Goal: Use online tool/utility: Utilize a website feature to perform a specific function

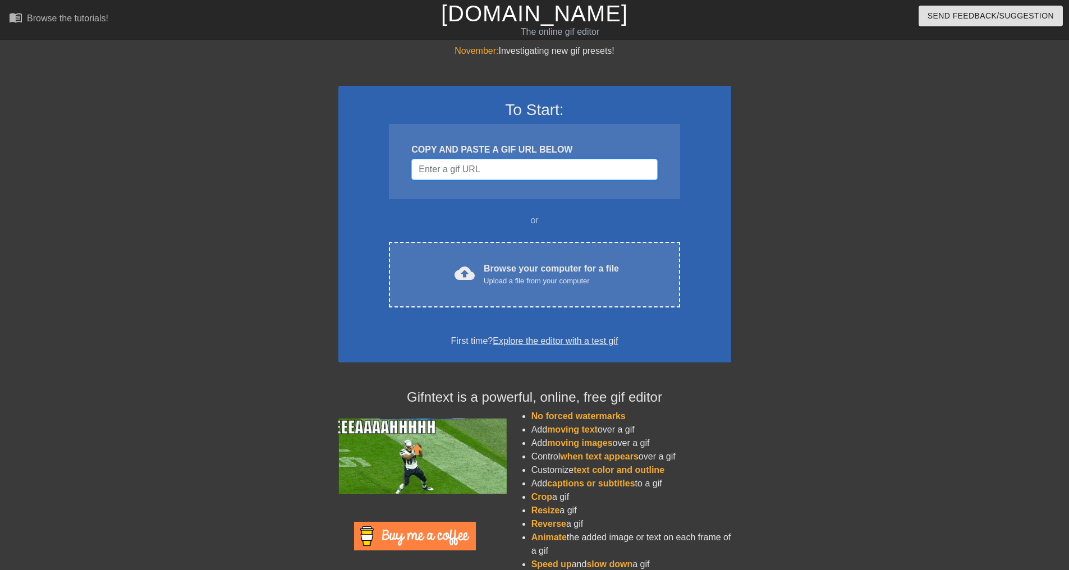
click at [544, 168] on input "Username" at bounding box center [534, 169] width 246 height 21
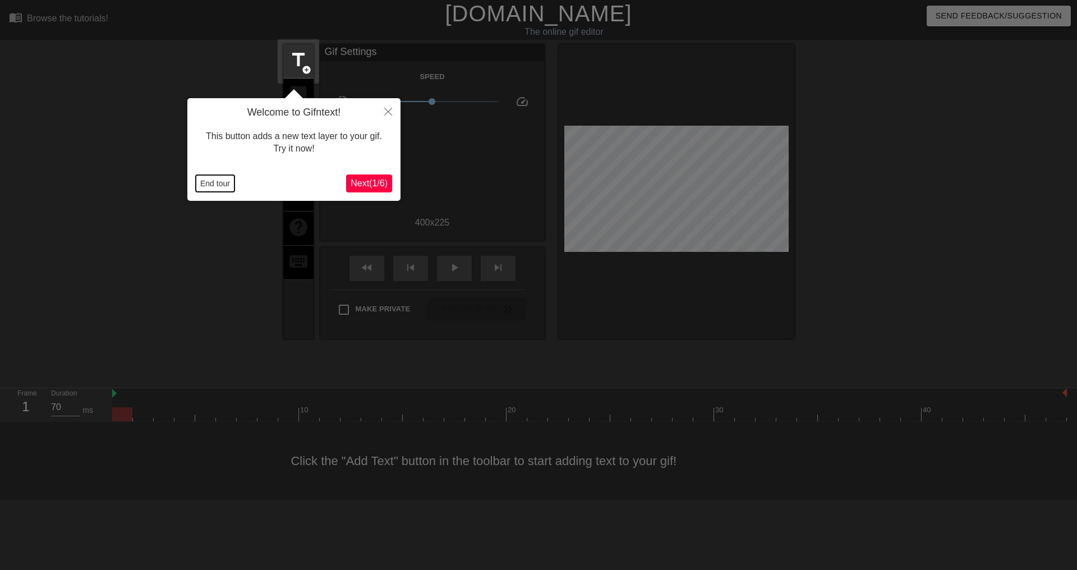
click at [217, 180] on button "End tour" at bounding box center [215, 183] width 39 height 17
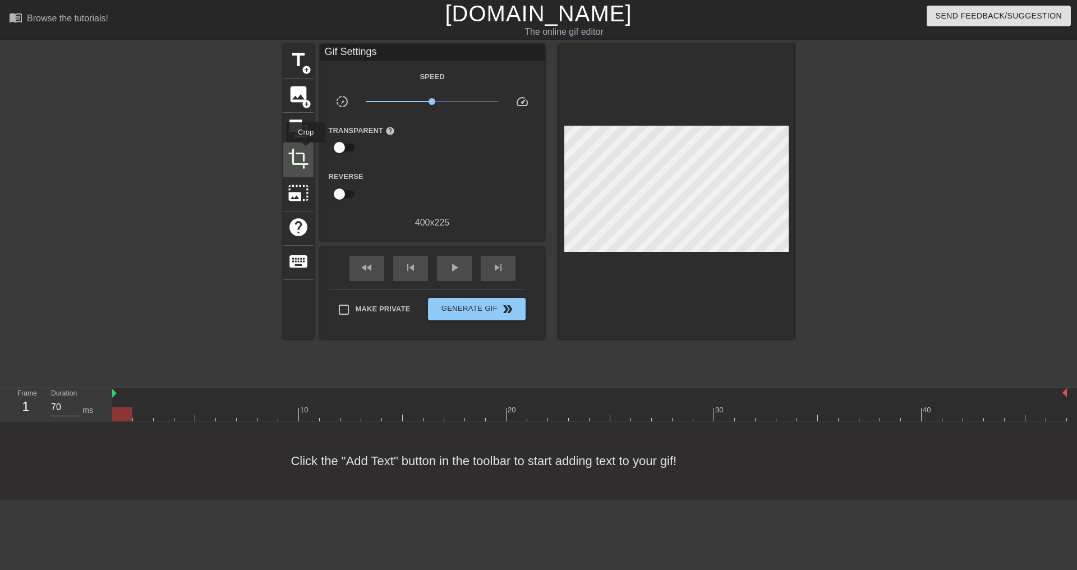
click at [305, 151] on span "crop" at bounding box center [298, 158] width 21 height 21
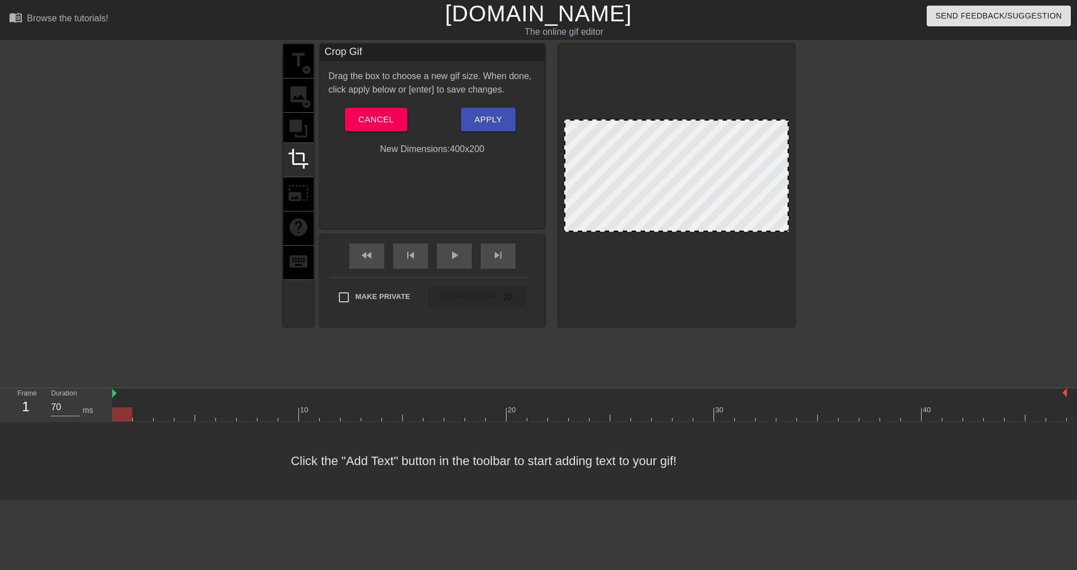
drag, startPoint x: 707, startPoint y: 245, endPoint x: 724, endPoint y: 231, distance: 21.5
click at [724, 231] on div at bounding box center [676, 231] width 222 height 6
click at [472, 118] on button "Apply" at bounding box center [488, 120] width 54 height 24
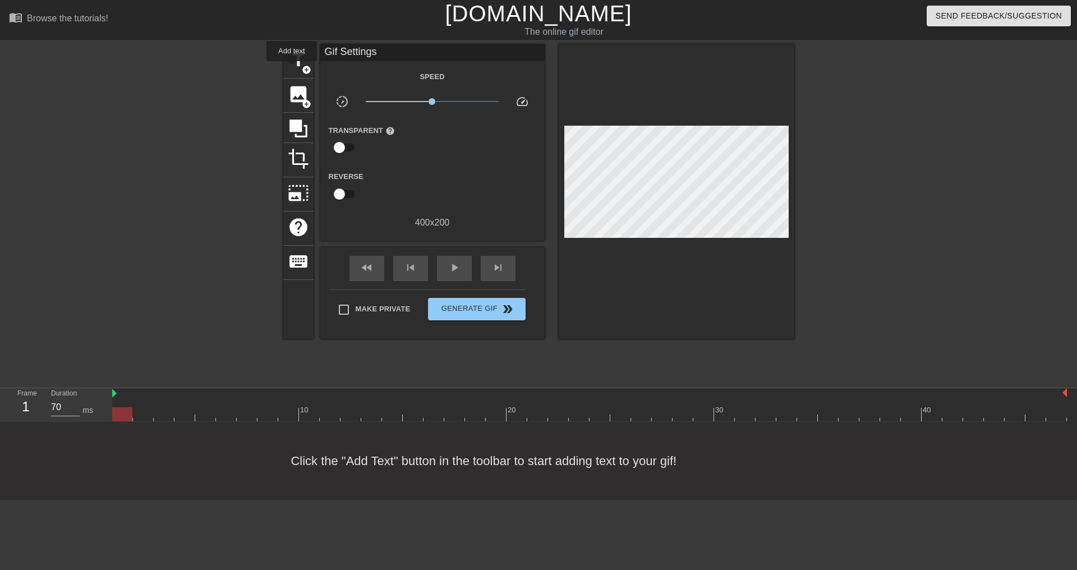
drag, startPoint x: 294, startPoint y: 67, endPoint x: 314, endPoint y: 81, distance: 24.0
click at [295, 67] on span "title" at bounding box center [298, 59] width 21 height 21
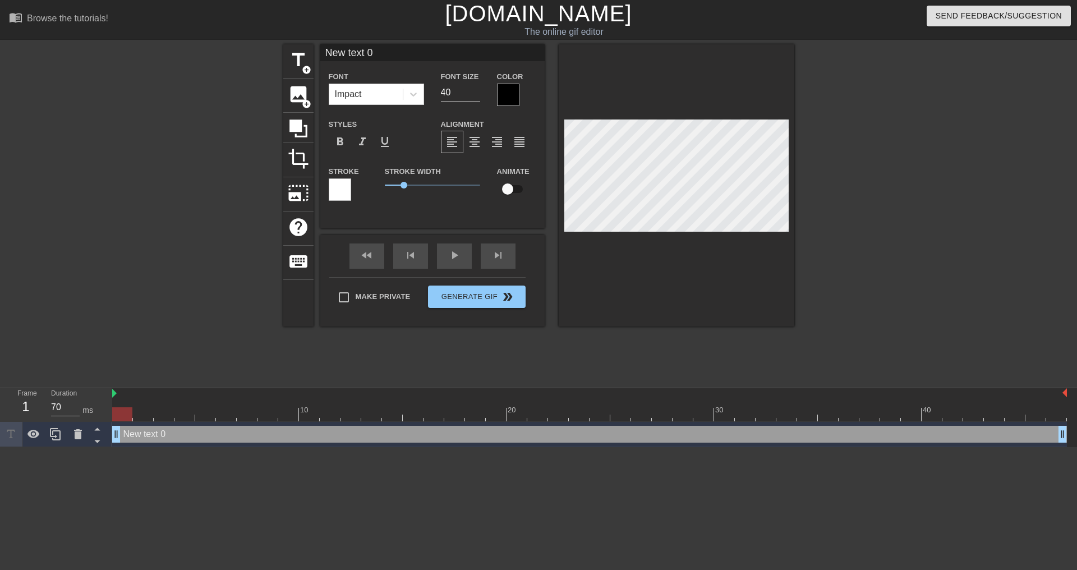
type input "E"
type textarea "E"
type input "En"
type textarea "En"
type input "Enc"
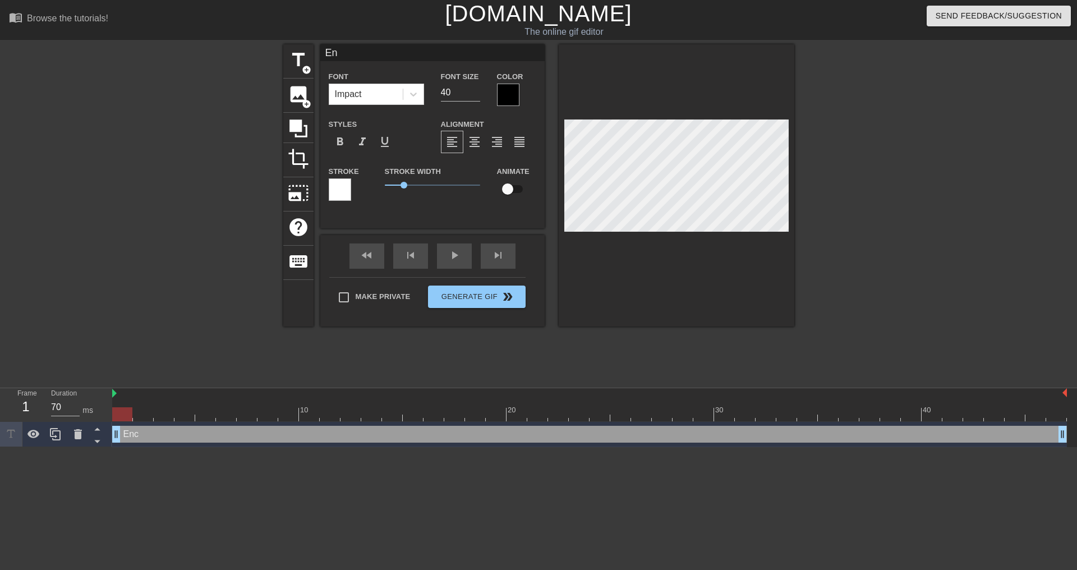
type textarea "Enc"
type input "Enco"
type textarea "Enco"
type input "Encor"
type textarea "Encor"
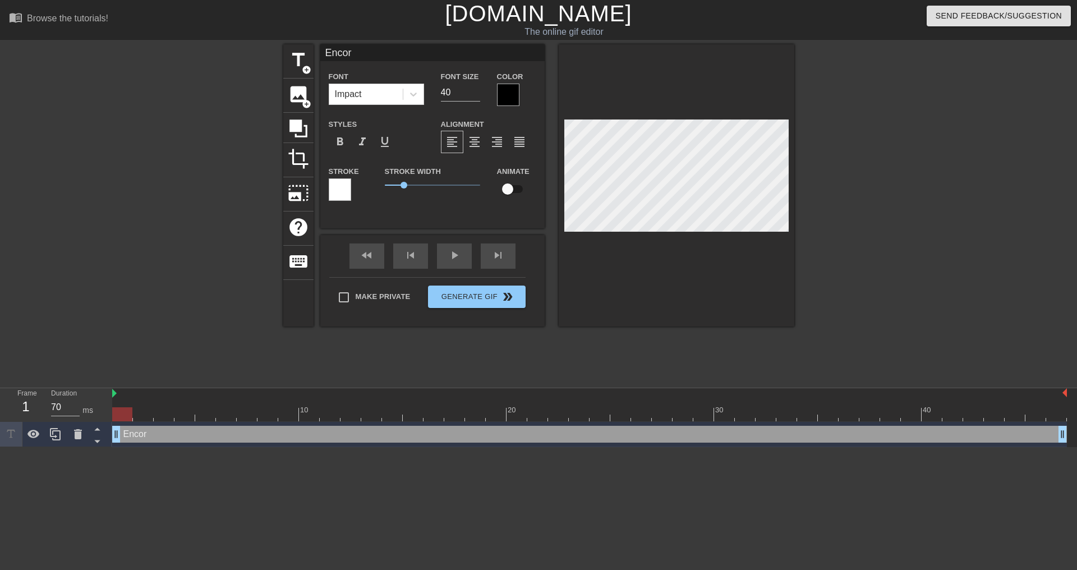
type input "Encore"
type textarea "Encore"
type input "Encore"
type textarea "Encore"
type input "Encore 3"
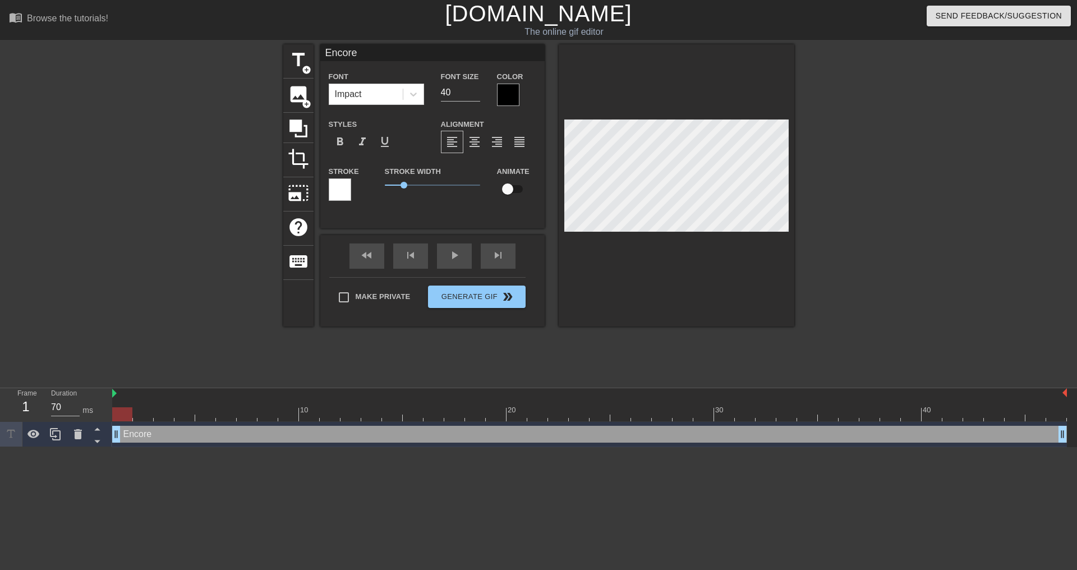
type textarea "Encore 3"
type input "Encore 3h"
type textarea "Encore 3h"
type input "Encore 3h"
type textarea "Encore 3h"
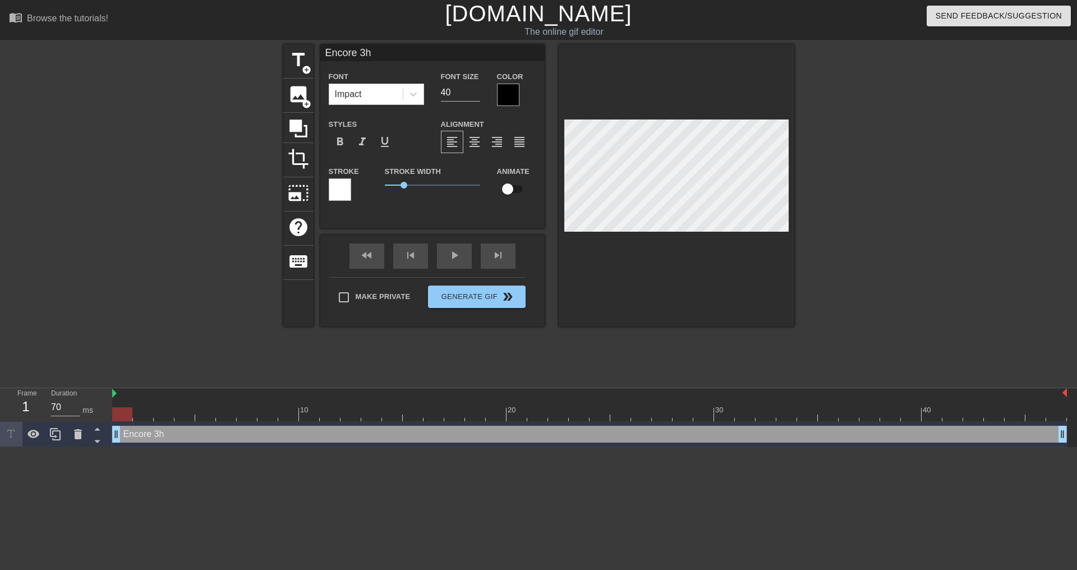
type input "Encore 3h d"
type textarea "Encore 3h d"
type input "Encore 3h de"
type textarea "Encore 3h de"
type input "Encore 3h de"
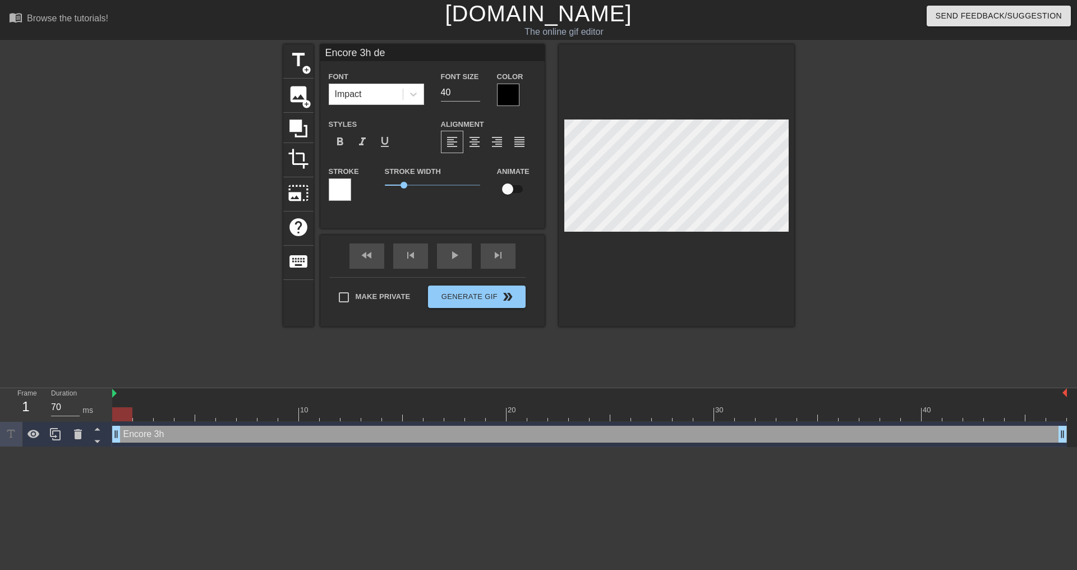
type textarea "Encore 3h de"
type input "Encore 3h de s"
type textarea "Encore 3h de s"
type input "Encore 3h de so"
type textarea "Encore 3h de so"
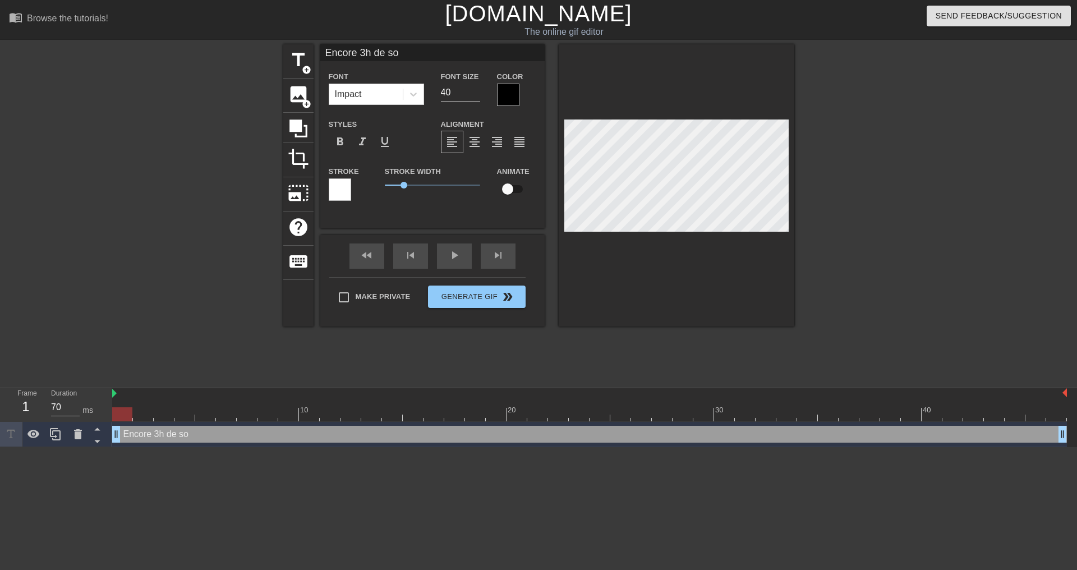
type input "Encore 3h de som"
type textarea "Encore 3h de som"
type input "Encore 3h de somm"
type textarea "Encore 3h de somm"
type input "Encore 3h de sommm"
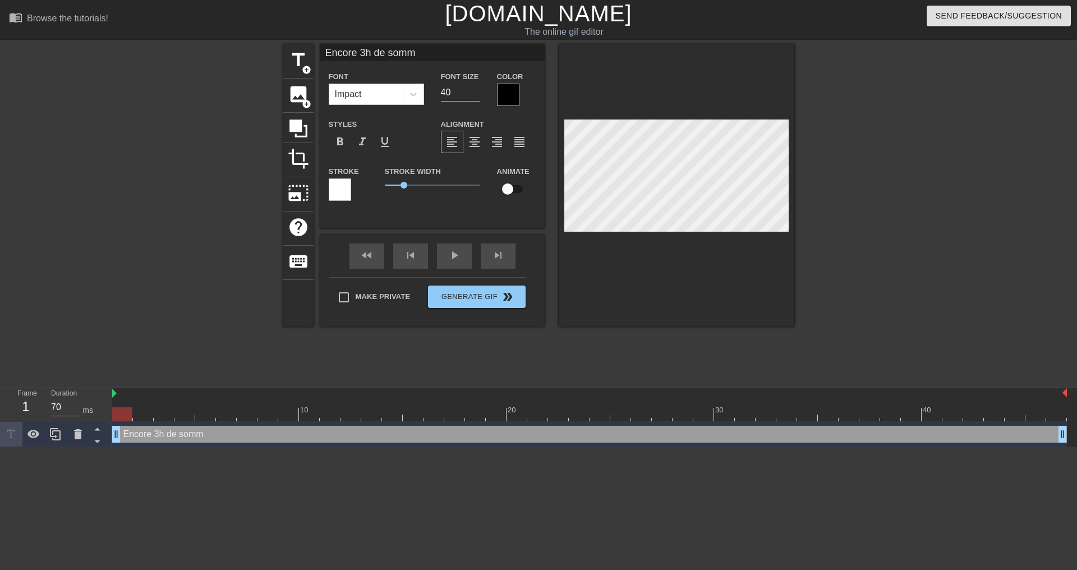
type textarea "Encore 3h de sommm"
type input "Encore 3h de somm"
type textarea "Encore 3h de somm"
type input "Encore 3h de somme"
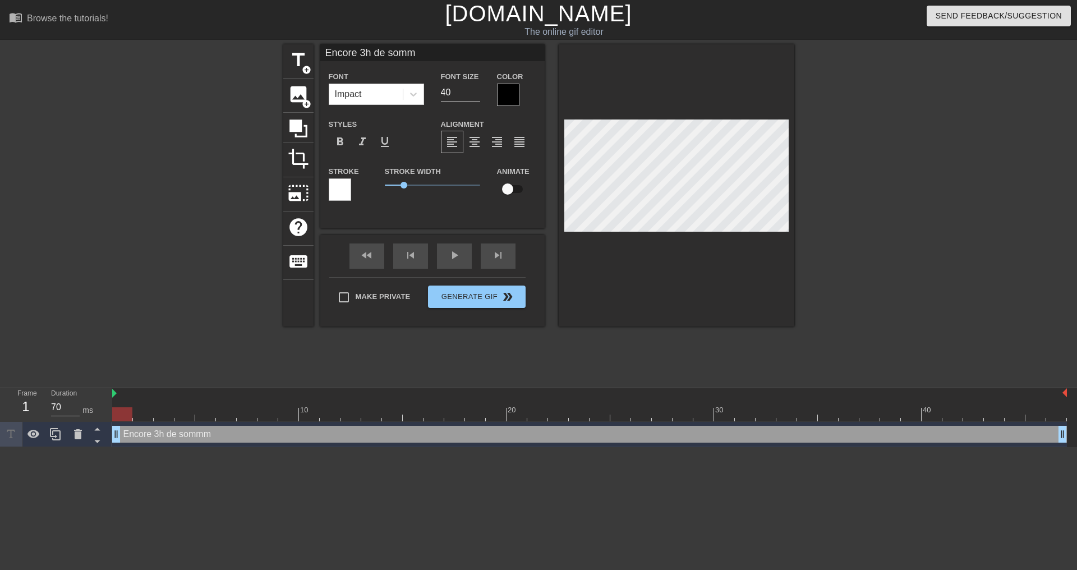
type textarea "Encore 3h de somme"
type input "Encore 3h de sommei"
type textarea "Encore 3h de sommei"
type input "Encore 3h de sommeil"
type textarea "Encore 3h de sommeil"
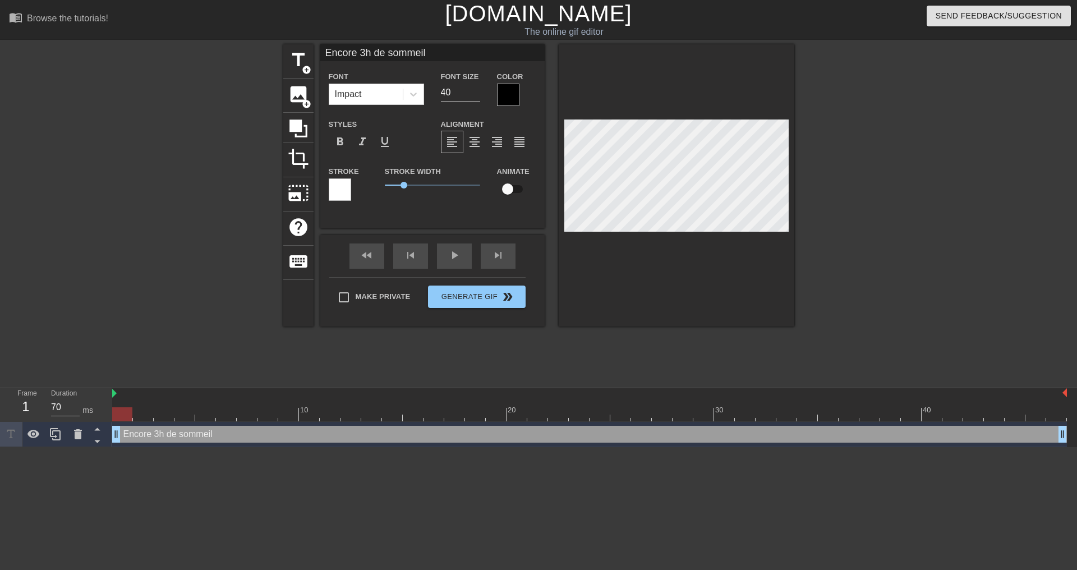
click at [507, 103] on div at bounding box center [508, 95] width 22 height 22
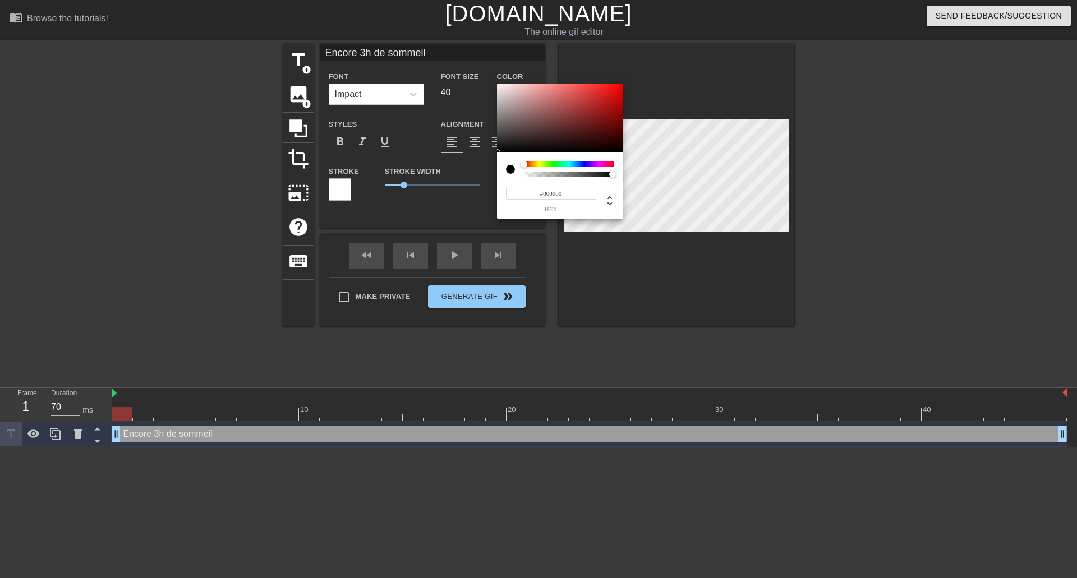
click at [591, 197] on input "#000000" at bounding box center [551, 194] width 90 height 12
type input "#fffffff"
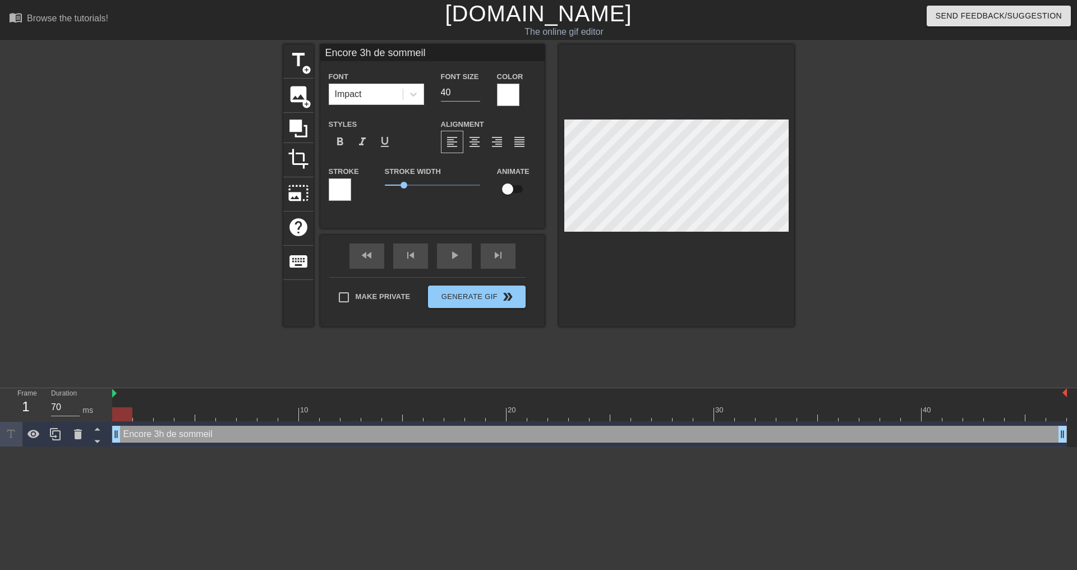
drag, startPoint x: 404, startPoint y: 194, endPoint x: 334, endPoint y: 182, distance: 71.1
click at [325, 182] on div "Stroke Stroke Width 1 Animate" at bounding box center [432, 187] width 224 height 47
drag, startPoint x: 405, startPoint y: 181, endPoint x: 346, endPoint y: 177, distance: 59.0
click at [331, 177] on div "Stroke Stroke Width 0 Animate" at bounding box center [432, 187] width 224 height 47
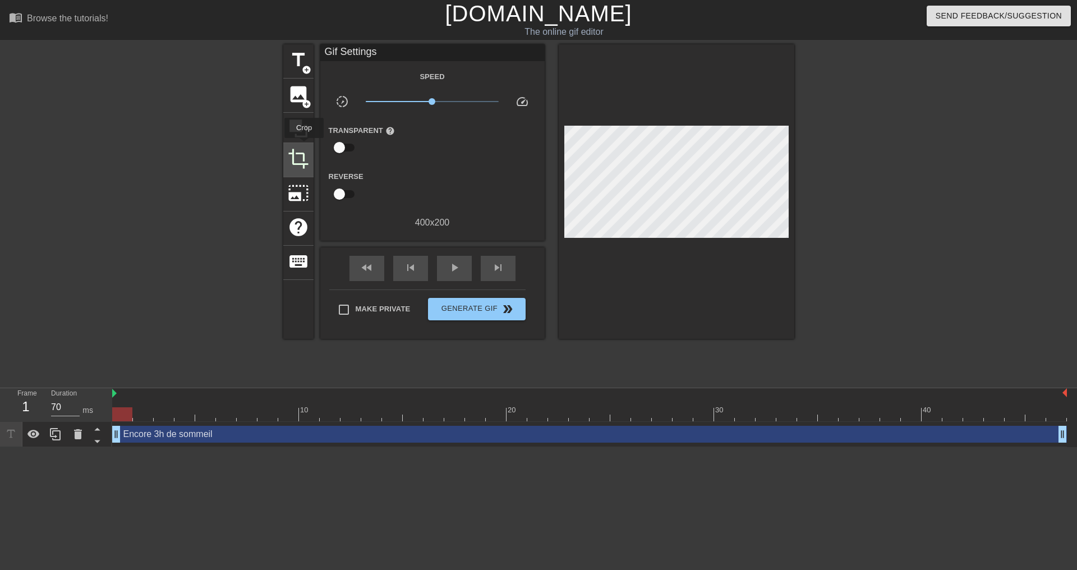
click at [304, 149] on span "crop" at bounding box center [298, 158] width 21 height 21
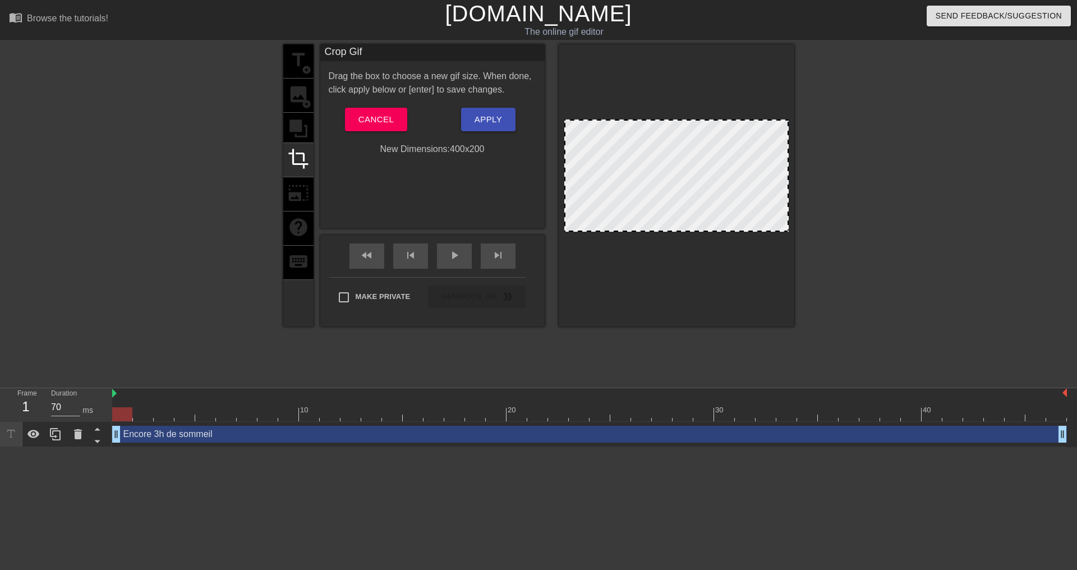
click at [639, 222] on div at bounding box center [676, 175] width 224 height 112
click at [659, 257] on div at bounding box center [677, 185] width 236 height 282
click at [921, 185] on div at bounding box center [892, 212] width 168 height 337
drag, startPoint x: 694, startPoint y: 136, endPoint x: 705, endPoint y: 98, distance: 39.6
click at [704, 98] on div at bounding box center [677, 185] width 236 height 282
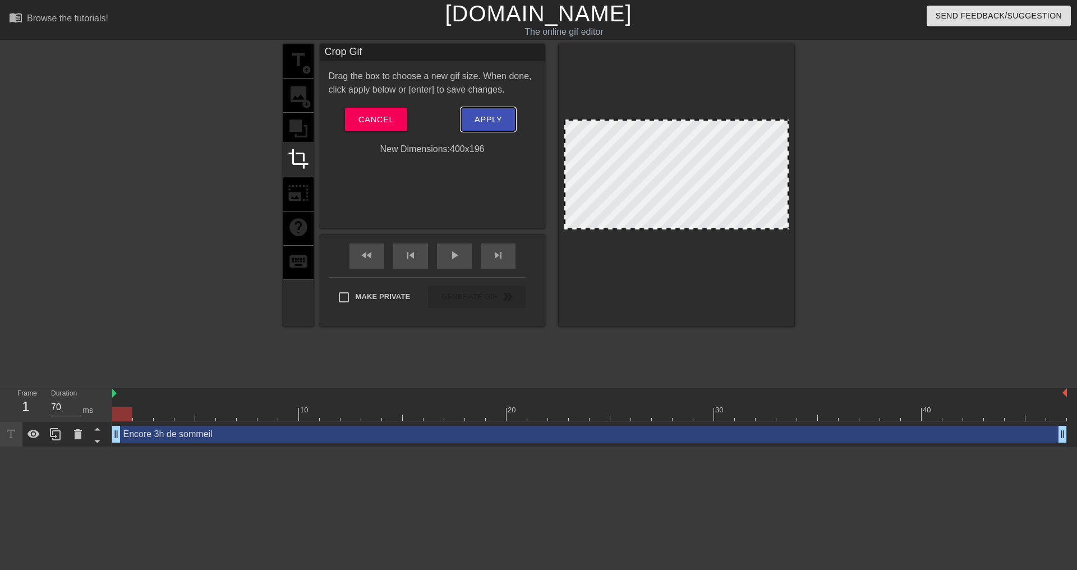
click at [498, 116] on span "Apply" at bounding box center [488, 119] width 27 height 15
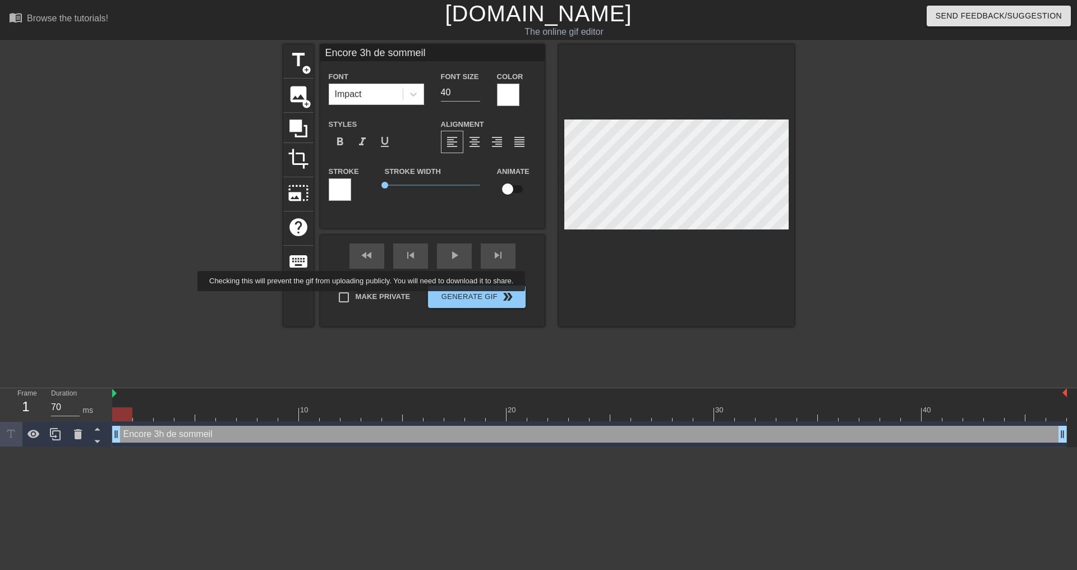
click at [362, 299] on label "Make Private" at bounding box center [371, 298] width 79 height 24
click at [356, 299] on input "Make Private" at bounding box center [344, 298] width 24 height 24
checkbox input "true"
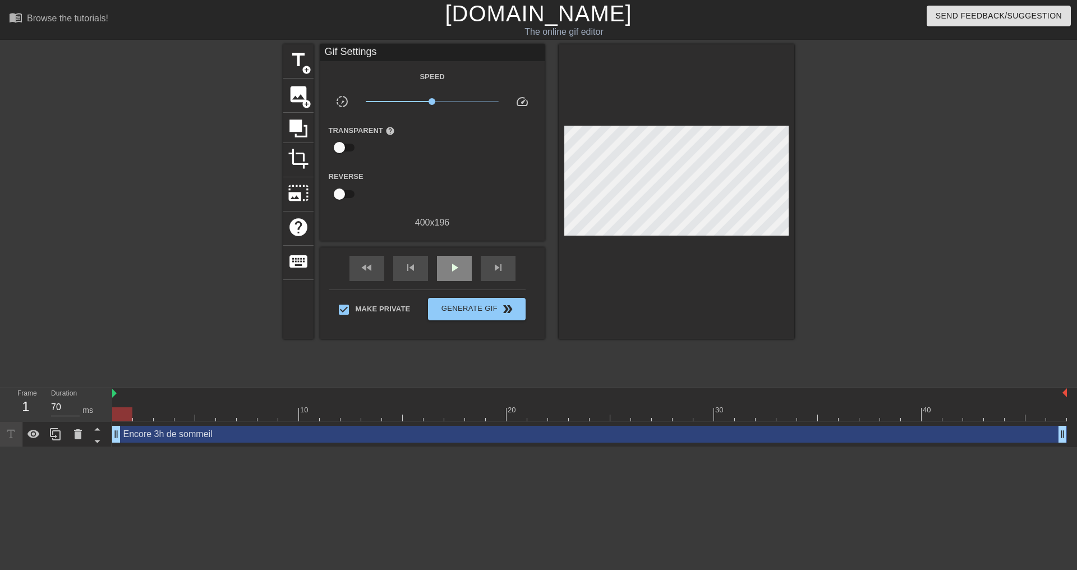
drag, startPoint x: 458, startPoint y: 252, endPoint x: 463, endPoint y: 259, distance: 8.6
click at [459, 252] on div "fast_rewind skip_previous play_arrow skip_next" at bounding box center [432, 268] width 183 height 42
click at [468, 271] on div "play_arrow" at bounding box center [454, 268] width 35 height 25
click at [468, 271] on div "pause" at bounding box center [454, 268] width 35 height 25
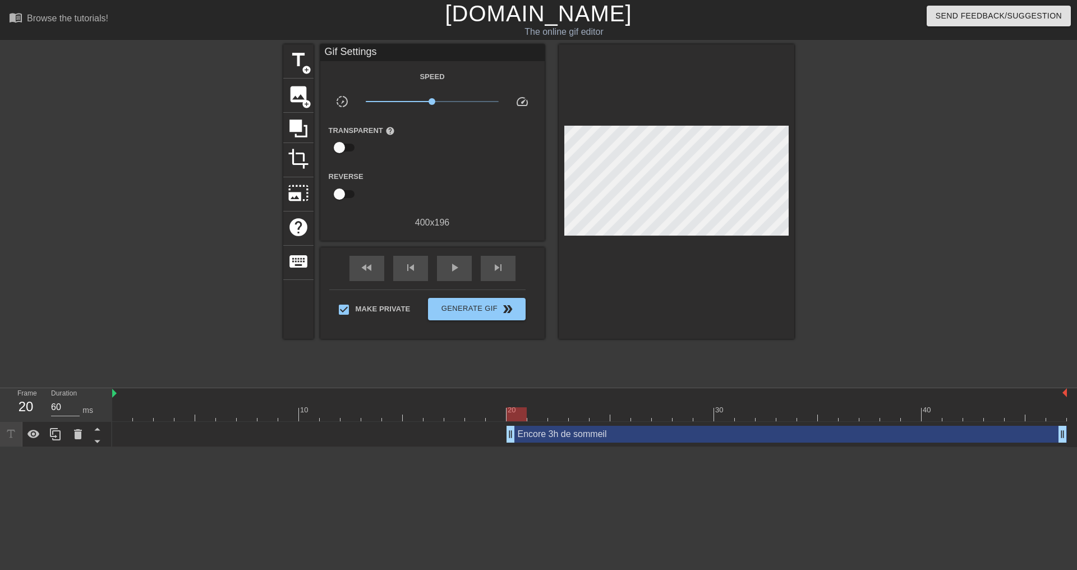
drag, startPoint x: 116, startPoint y: 431, endPoint x: 503, endPoint y: 424, distance: 387.1
click at [503, 424] on div "Encore 3h de sommeil drag_handle drag_handle" at bounding box center [589, 434] width 955 height 25
click at [290, 50] on span "title" at bounding box center [298, 59] width 21 height 21
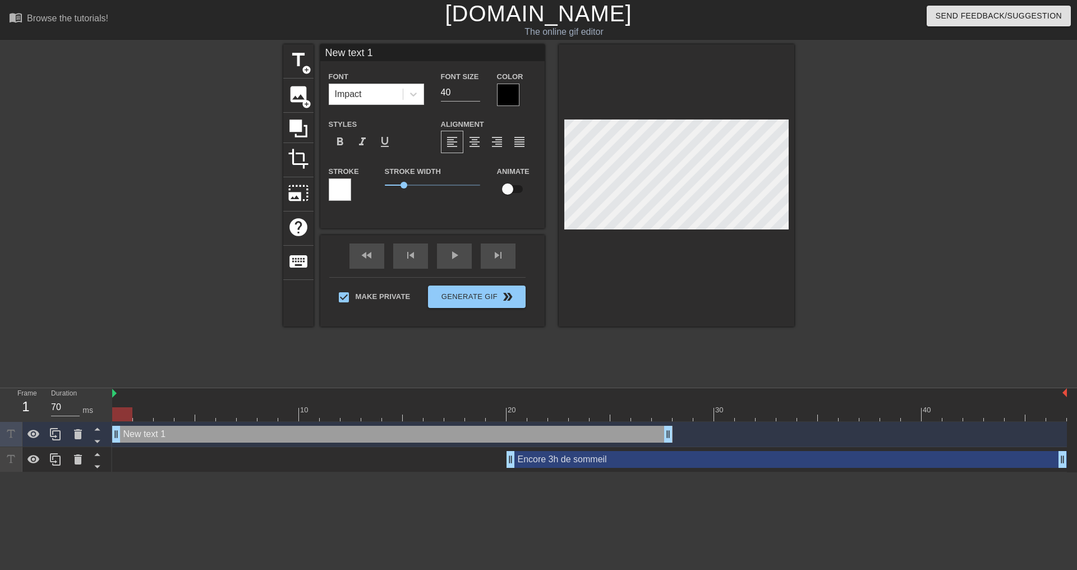
drag, startPoint x: 807, startPoint y: 440, endPoint x: 384, endPoint y: 435, distance: 423.5
click at [384, 435] on div "New text 1 drag_handle drag_handle" at bounding box center [392, 434] width 560 height 17
drag, startPoint x: 669, startPoint y: 433, endPoint x: 500, endPoint y: 429, distance: 168.9
click at [82, 435] on icon at bounding box center [77, 433] width 13 height 13
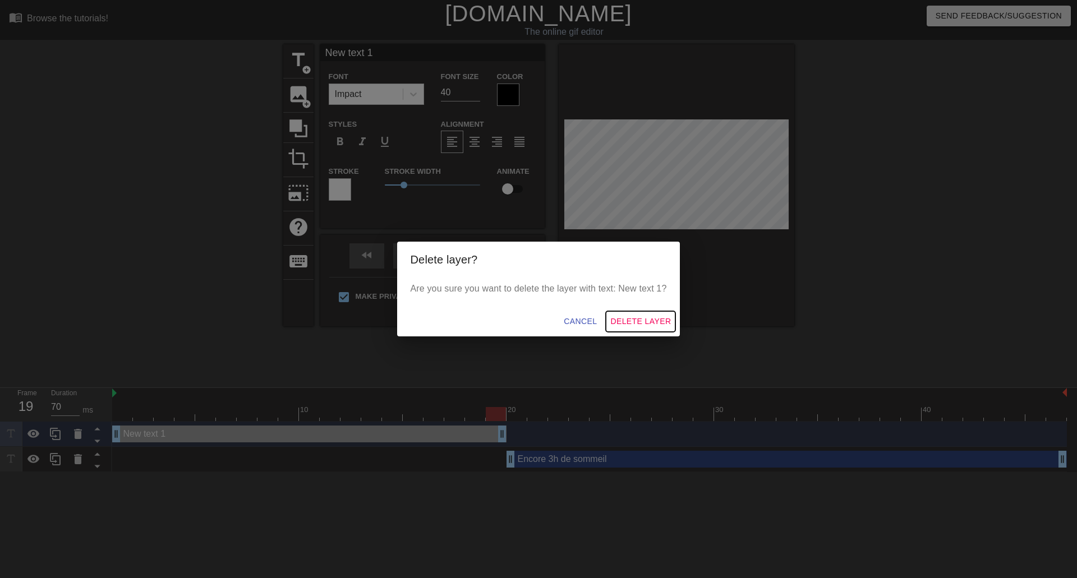
drag, startPoint x: 630, startPoint y: 322, endPoint x: 578, endPoint y: 299, distance: 57.5
click at [629, 321] on span "Delete Layer" at bounding box center [640, 322] width 61 height 14
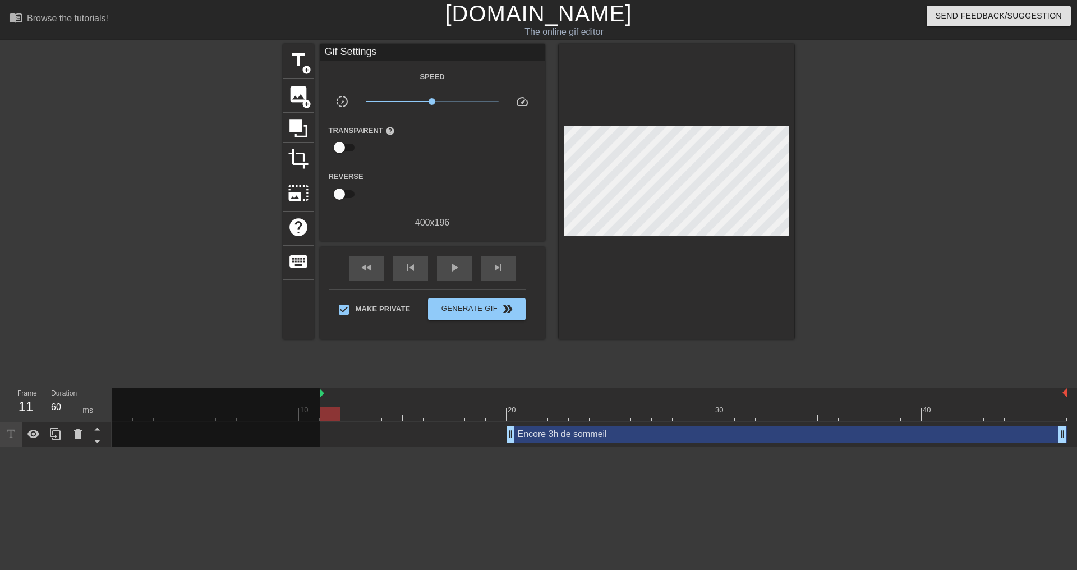
drag, startPoint x: 113, startPoint y: 397, endPoint x: 316, endPoint y: 399, distance: 203.6
click at [316, 399] on div "10 20 30 40" at bounding box center [589, 404] width 955 height 33
click at [316, 399] on div at bounding box center [216, 418] width 208 height 61
click at [317, 393] on div at bounding box center [216, 418] width 208 height 61
drag, startPoint x: 320, startPoint y: 393, endPoint x: 306, endPoint y: 393, distance: 14.0
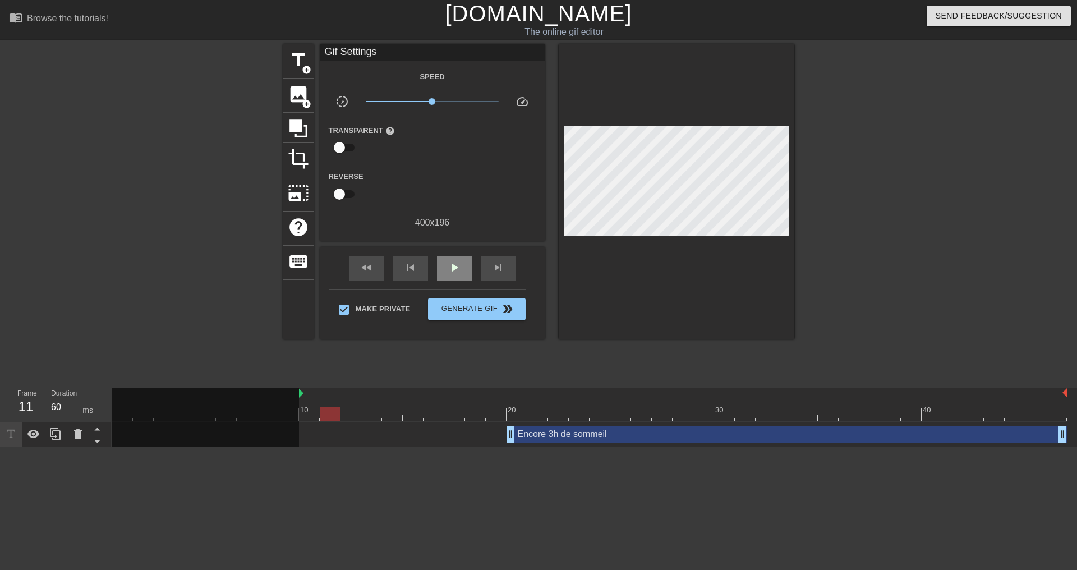
click at [447, 275] on div "play_arrow" at bounding box center [454, 268] width 35 height 25
type input "60"
click at [458, 274] on div "pause" at bounding box center [454, 268] width 35 height 25
click at [479, 314] on span "Generate Gif double_arrow" at bounding box center [476, 308] width 88 height 13
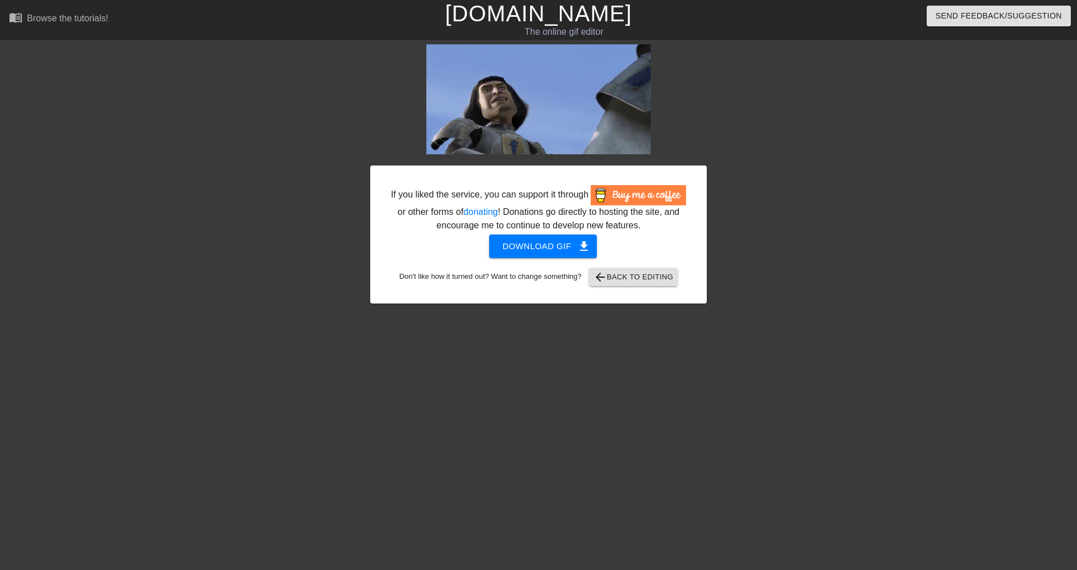
click at [527, 261] on div "If you liked the service, you can support it through or other forms of donating…" at bounding box center [538, 234] width 337 height 138
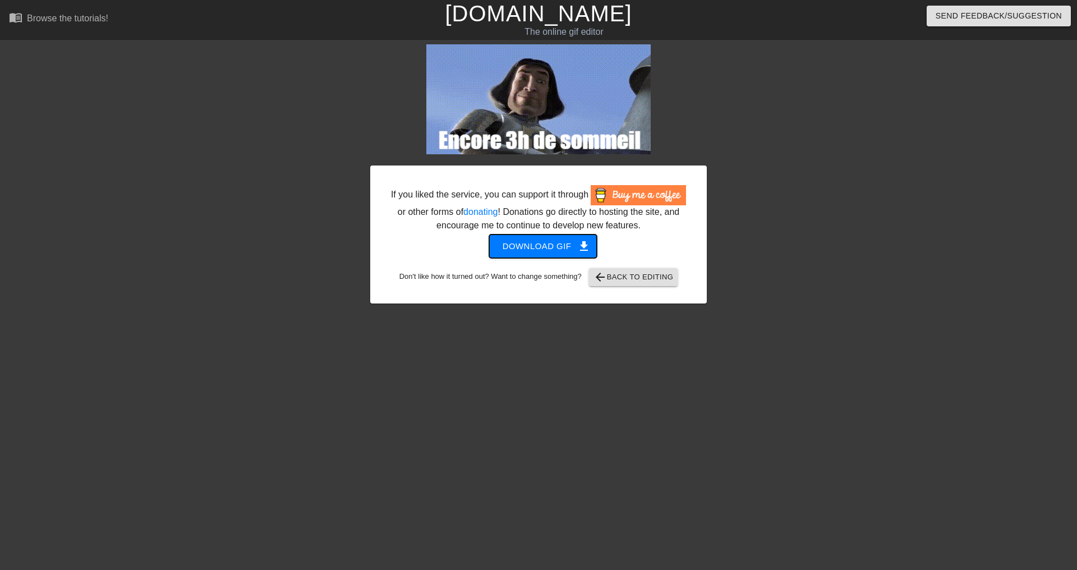
click at [535, 256] on button "Download gif get_app" at bounding box center [543, 246] width 108 height 24
